Goal: Information Seeking & Learning: Learn about a topic

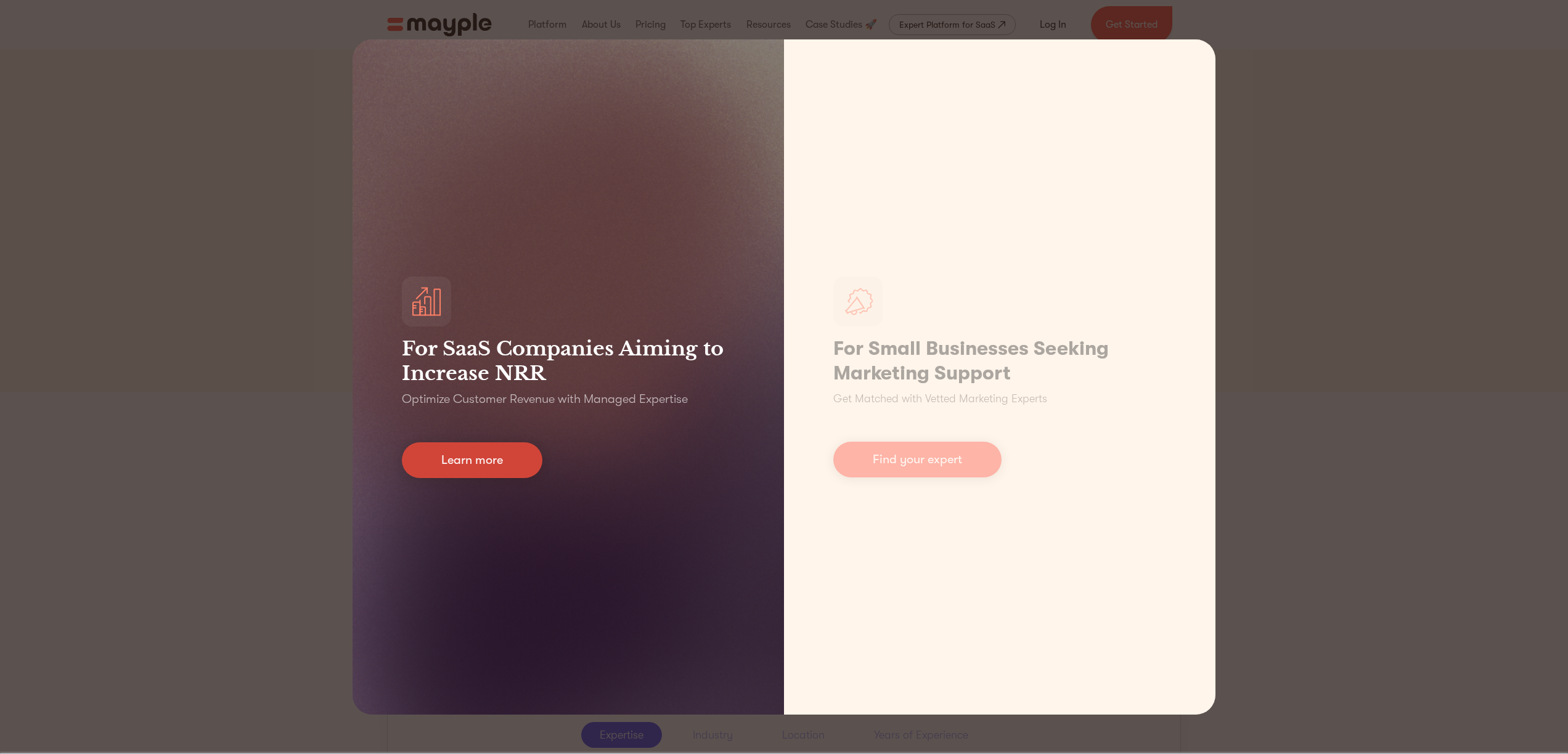
click at [503, 455] on link "Learn more" at bounding box center [472, 460] width 141 height 36
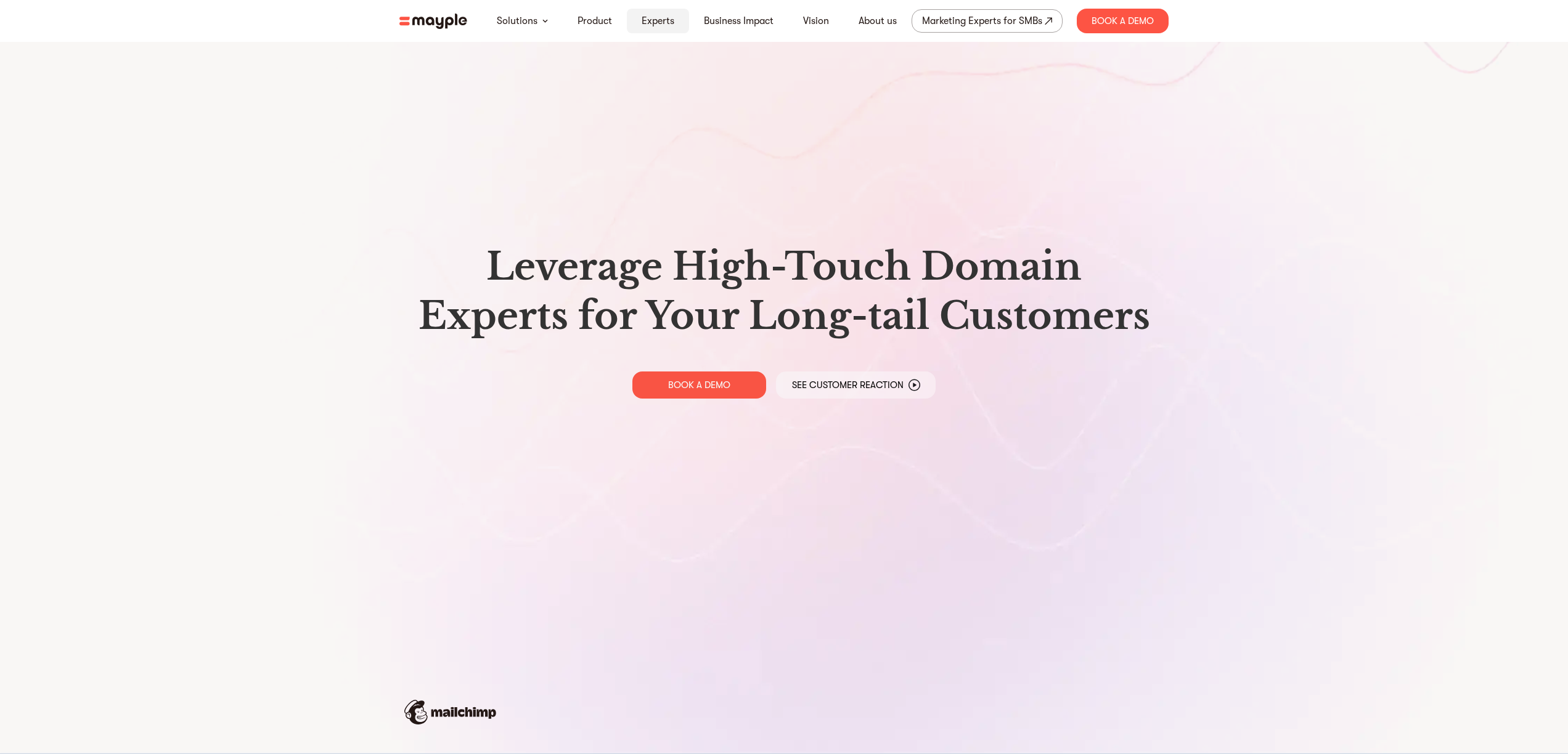
click at [654, 22] on link "Experts" at bounding box center [658, 21] width 33 height 15
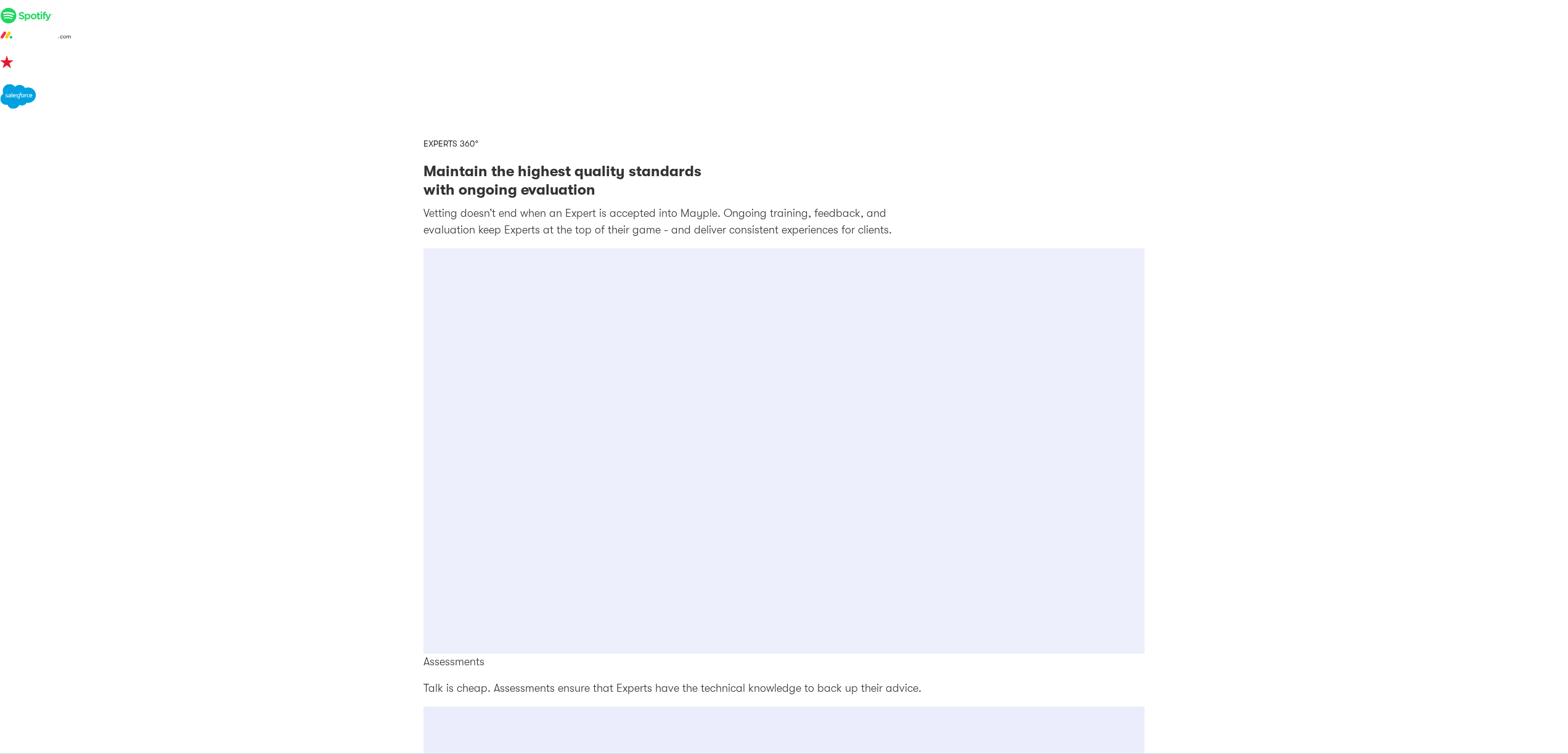
scroll to position [1663, 0]
